Goal: Information Seeking & Learning: Check status

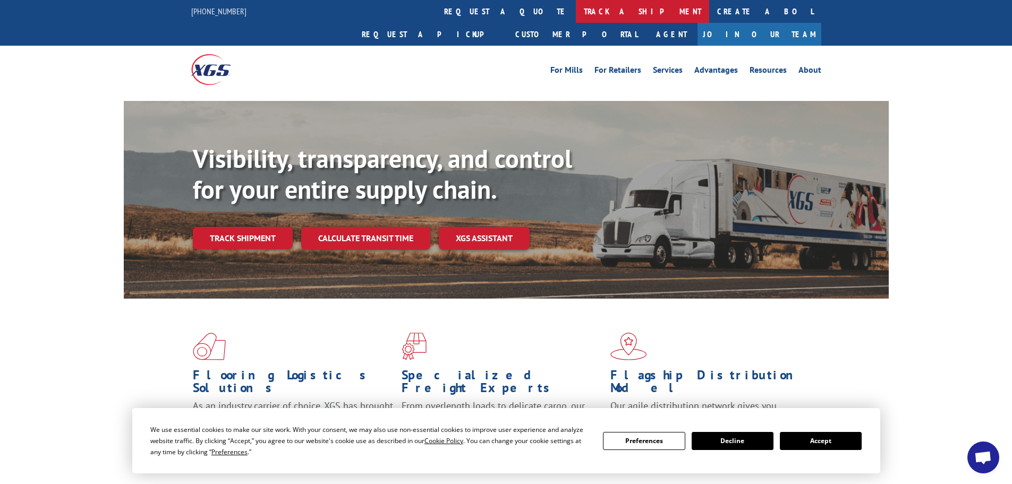
click at [576, 12] on link "track a shipment" at bounding box center [642, 11] width 133 height 23
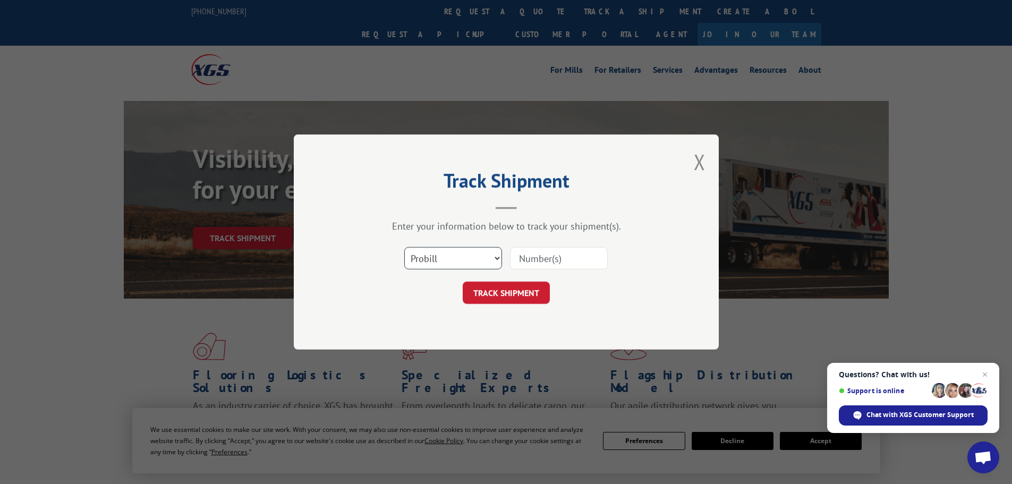
click at [460, 264] on select "Select category... Probill BOL PO" at bounding box center [453, 258] width 98 height 22
select select "bol"
click at [404, 247] on select "Select category... Probill BOL PO" at bounding box center [453, 258] width 98 height 22
click at [524, 261] on input at bounding box center [559, 258] width 98 height 22
paste input "5641666"
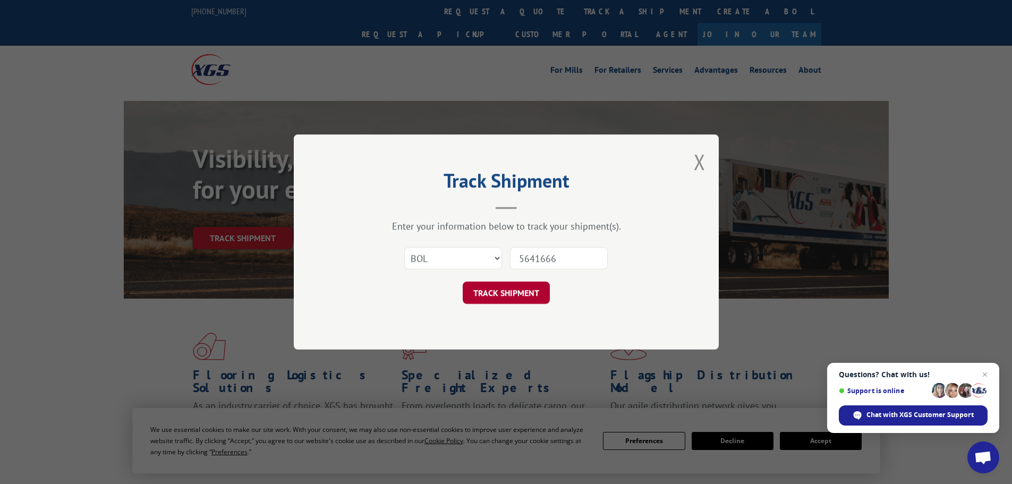
type input "5641666"
click at [514, 293] on button "TRACK SHIPMENT" at bounding box center [506, 293] width 87 height 22
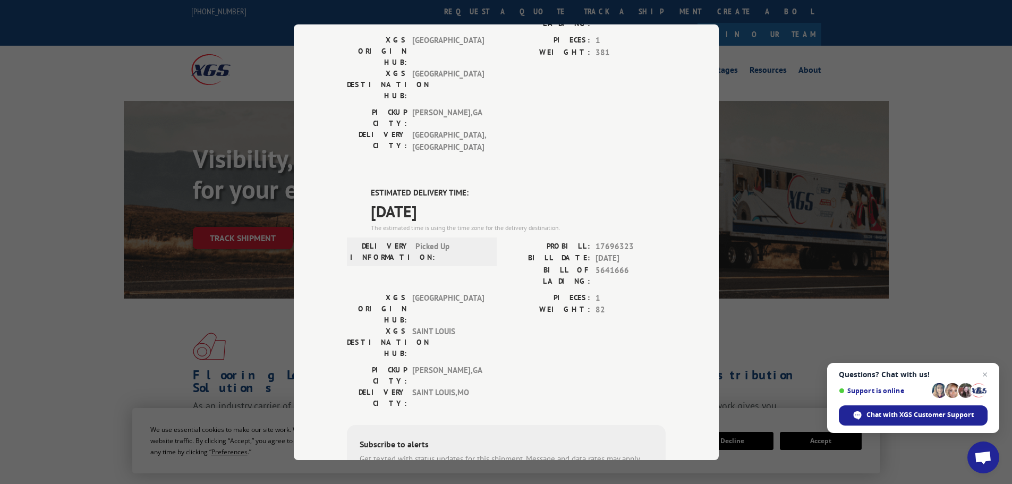
scroll to position [110, 0]
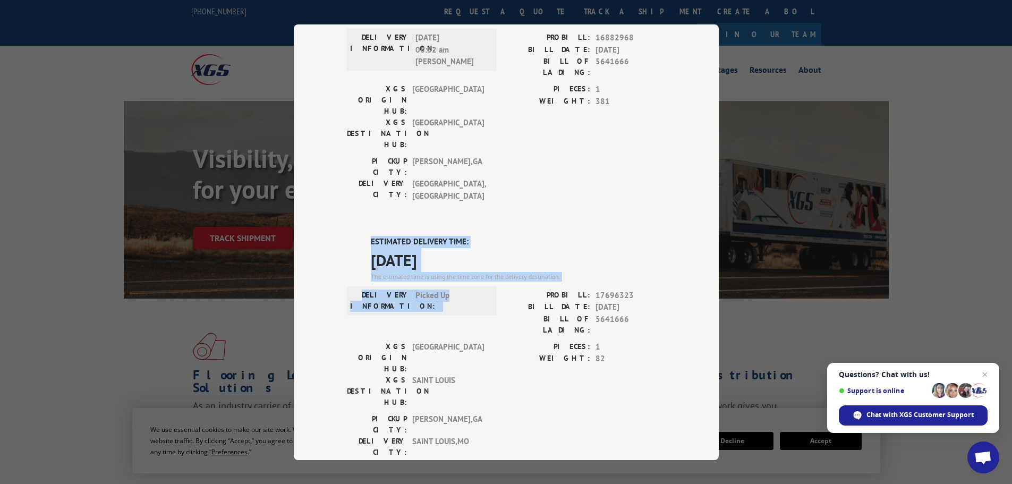
drag, startPoint x: 446, startPoint y: 233, endPoint x: 368, endPoint y: 184, distance: 92.6
click at [368, 236] on div "ESTIMATED DELIVERY TIME: [DATE] The estimated time is using the time zone for t…" at bounding box center [506, 427] width 319 height 382
copy div "ESTIMATED DELIVERY TIME: [DATE] The estimated time is using the time zone for t…"
